Goal: Task Accomplishment & Management: Manage account settings

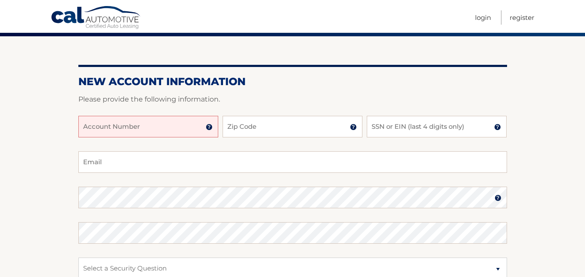
scroll to position [71, 0]
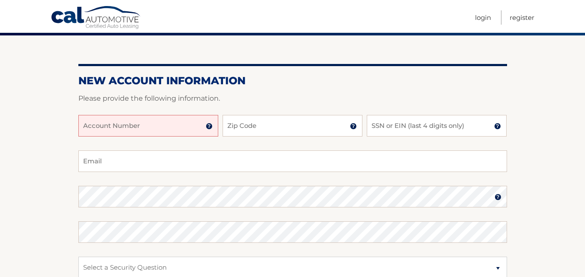
click at [101, 128] on input "Account Number" at bounding box center [148, 126] width 140 height 22
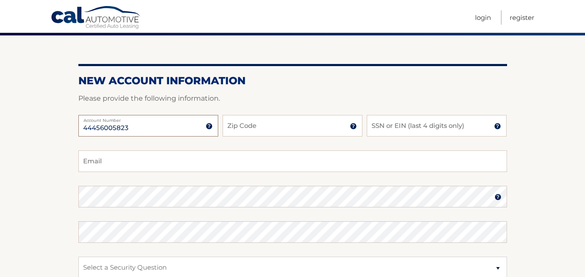
type input "44456005823"
click at [243, 125] on input "Zip Code" at bounding box center [292, 126] width 140 height 22
type input "14624"
click at [381, 129] on input "SSN or EIN (last 4 digits only)" at bounding box center [436, 126] width 140 height 22
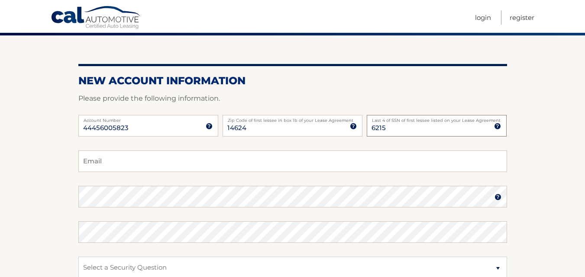
type input "6215"
click at [106, 162] on input "Email" at bounding box center [292, 162] width 428 height 22
type input "[EMAIL_ADDRESS][DOMAIN_NAME]"
click at [498, 196] on img at bounding box center [497, 197] width 7 height 7
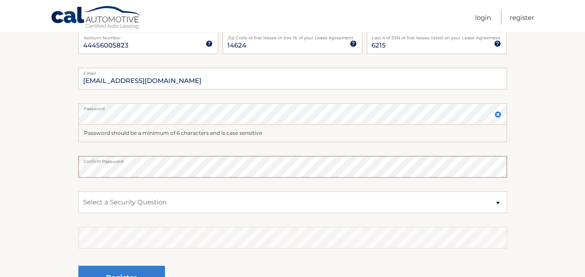
scroll to position [163, 0]
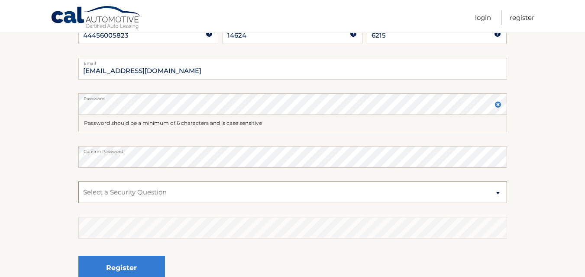
click at [166, 191] on select "Select a Security Question What was the name of your elementary school? What is…" at bounding box center [292, 193] width 428 height 22
select select "3"
click at [78, 182] on select "Select a Security Question What was the name of your elementary school? What is…" at bounding box center [292, 193] width 428 height 22
click at [188, 256] on div "Register" at bounding box center [292, 269] width 428 height 32
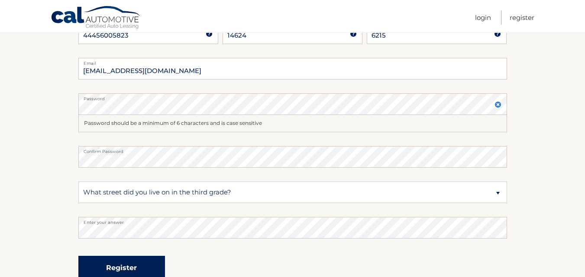
click at [124, 267] on button "Register" at bounding box center [121, 268] width 87 height 24
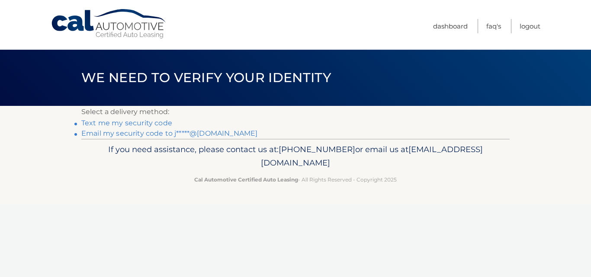
click at [144, 135] on link "Email my security code to j*****@gmail.com" at bounding box center [169, 133] width 176 height 8
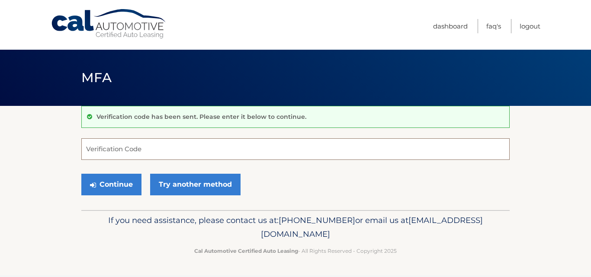
click at [97, 153] on input "Verification Code" at bounding box center [295, 149] width 428 height 22
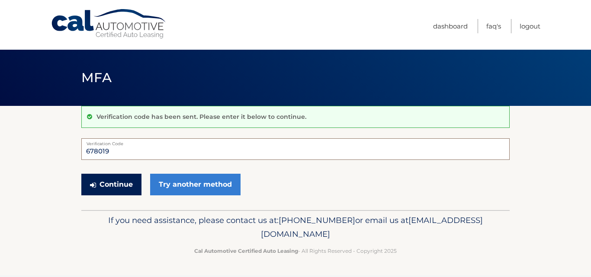
type input "678019"
click at [112, 186] on button "Continue" at bounding box center [111, 185] width 60 height 22
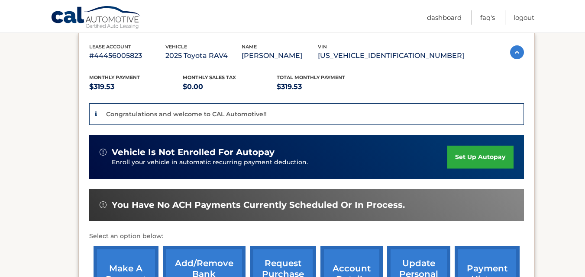
scroll to position [175, 0]
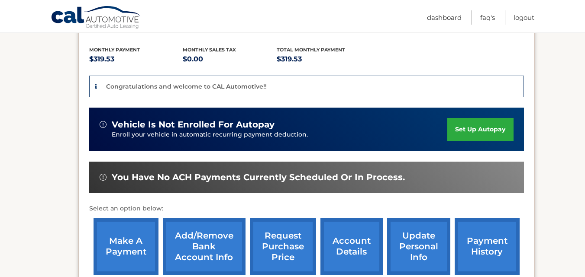
click at [487, 126] on link "set up autopay" at bounding box center [480, 129] width 66 height 23
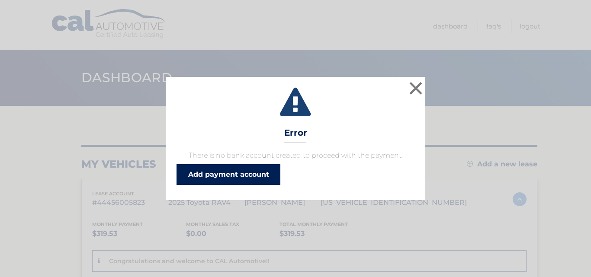
click at [225, 174] on link "Add payment account" at bounding box center [229, 174] width 104 height 21
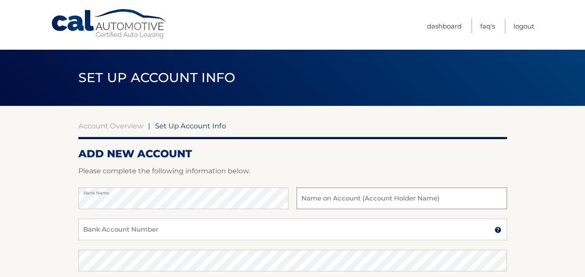
click at [312, 202] on input "text" at bounding box center [401, 199] width 210 height 22
type input "[PERSON_NAME]"
click at [119, 234] on input "Bank Account Number" at bounding box center [292, 230] width 428 height 22
click at [119, 233] on input "Bank Account Number" at bounding box center [292, 230] width 428 height 22
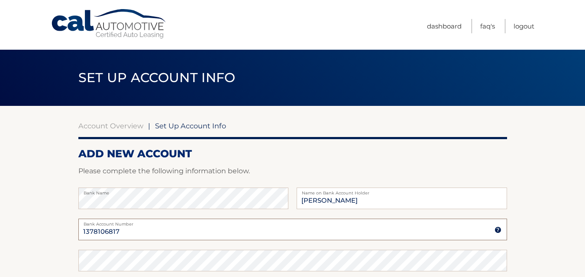
type input "1378106817"
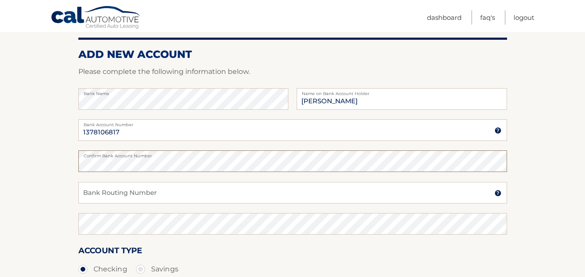
scroll to position [100, 0]
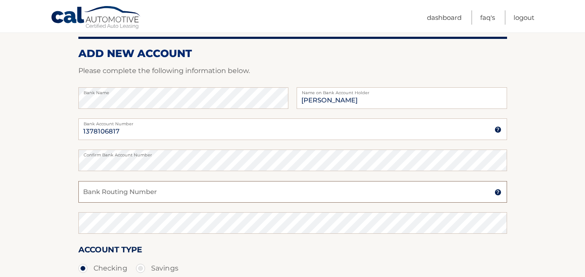
click at [92, 195] on input "Bank Routing Number" at bounding box center [292, 192] width 428 height 22
click at [498, 192] on img at bounding box center [497, 192] width 7 height 7
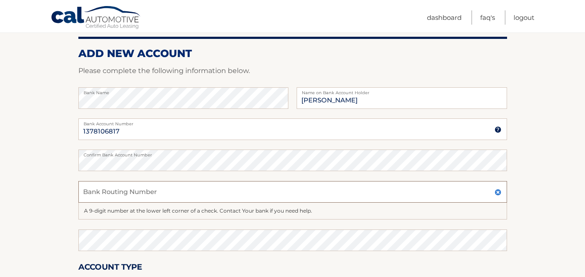
click at [90, 195] on input "Bank Routing Number" at bounding box center [292, 192] width 428 height 22
click at [89, 195] on input "2223" at bounding box center [292, 192] width 428 height 22
click at [117, 192] on input "227186323" at bounding box center [292, 192] width 428 height 22
type input "222371863"
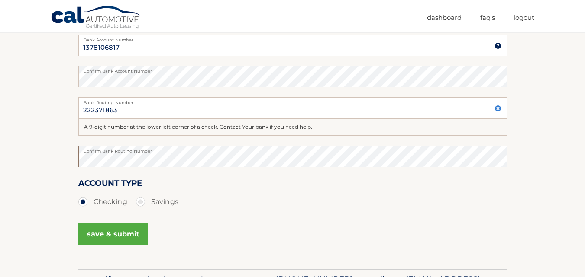
scroll to position [186, 0]
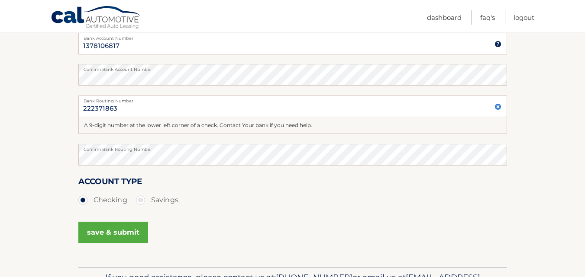
click at [112, 231] on button "save & submit" at bounding box center [113, 233] width 70 height 22
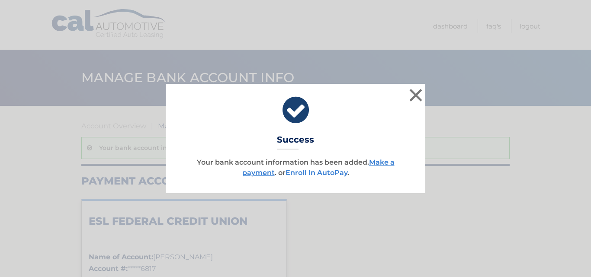
click at [315, 172] on link "Enroll In AutoPay" at bounding box center [317, 173] width 62 height 8
click at [322, 171] on link "Enroll In AutoPay" at bounding box center [317, 173] width 62 height 8
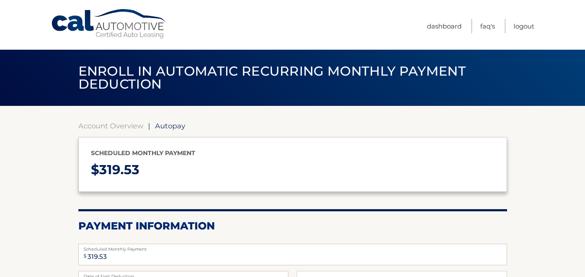
select select "YWU1ZGEzYjQtMDhjNS00OWM1LTk2OGQtNjJmN2FkYzdiZGNm"
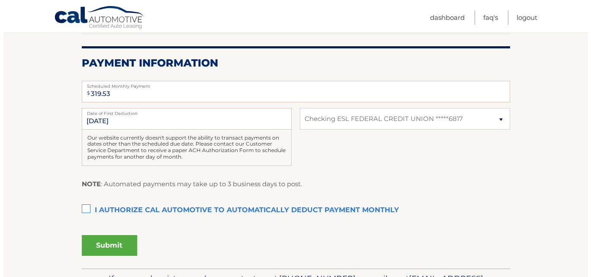
scroll to position [170, 0]
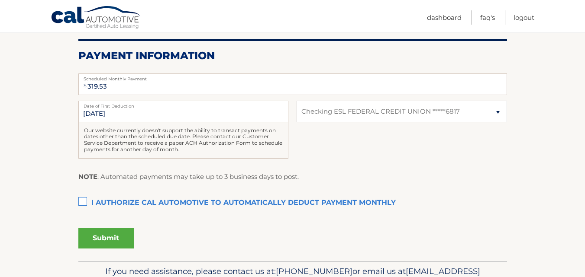
click at [84, 201] on label "I authorize cal automotive to automatically deduct payment monthly This checkbo…" at bounding box center [292, 203] width 428 height 17
click at [0, 0] on input "I authorize cal automotive to automatically deduct payment monthly This checkbo…" at bounding box center [0, 0] width 0 height 0
click at [107, 237] on button "Submit" at bounding box center [105, 238] width 55 height 21
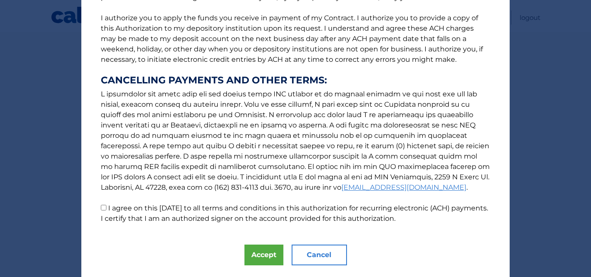
scroll to position [132, 0]
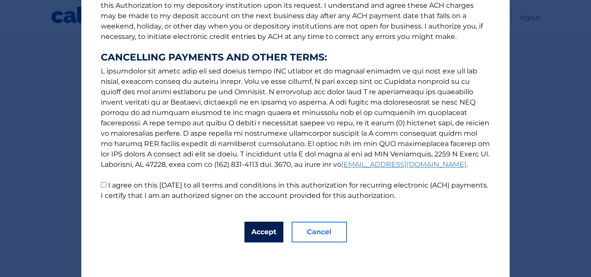
click at [264, 229] on button "Accept" at bounding box center [263, 232] width 39 height 21
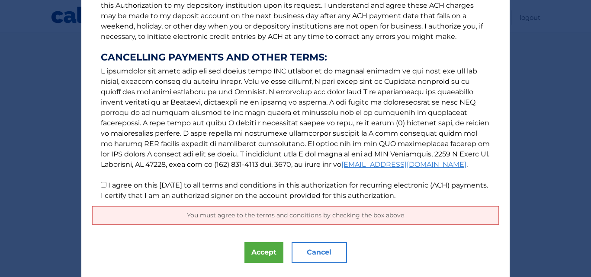
click at [101, 184] on input "I agree on this [DATE] to all terms and conditions in this authorization for re…" at bounding box center [104, 185] width 6 height 6
checkbox input "true"
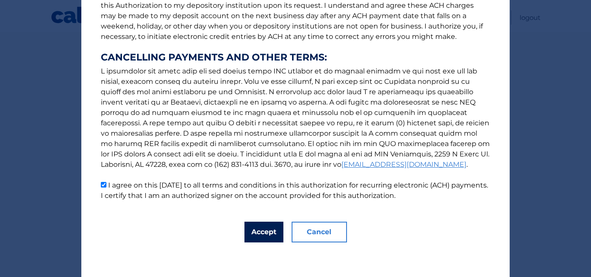
click at [259, 230] on button "Accept" at bounding box center [263, 232] width 39 height 21
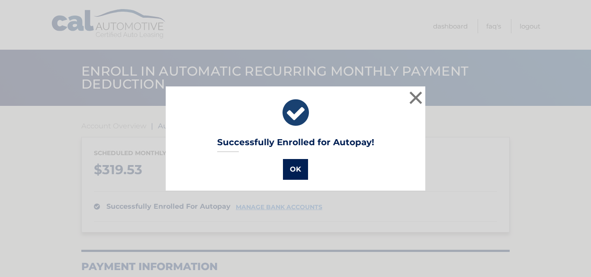
click at [294, 167] on button "OK" at bounding box center [295, 169] width 25 height 21
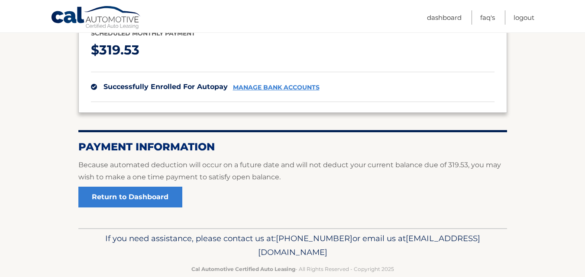
scroll to position [135, 0]
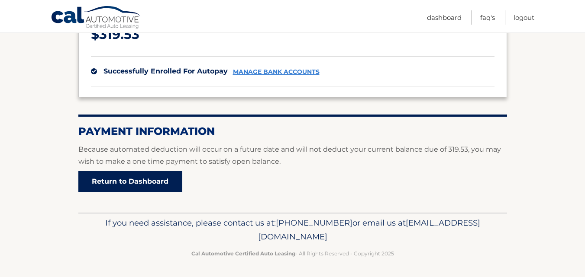
click at [148, 181] on link "Return to Dashboard" at bounding box center [130, 181] width 104 height 21
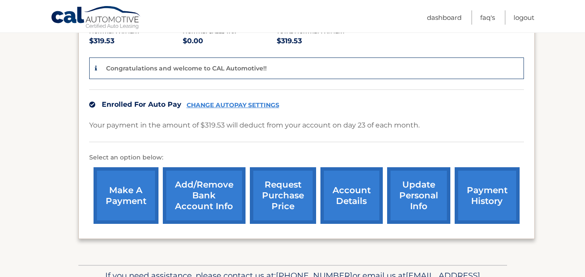
scroll to position [247, 0]
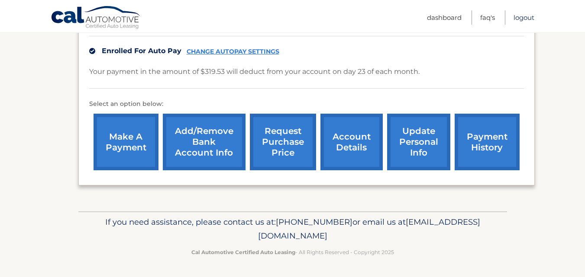
click at [530, 17] on link "Logout" at bounding box center [523, 17] width 21 height 14
